Goal: Transaction & Acquisition: Purchase product/service

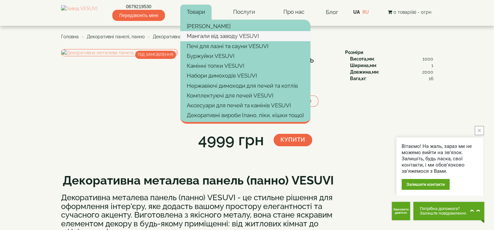
click at [213, 34] on link "Мангали від заводу VESUVI" at bounding box center [245, 36] width 130 height 10
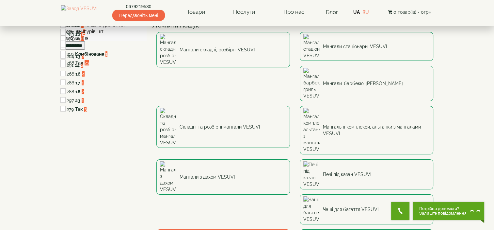
scroll to position [33, 0]
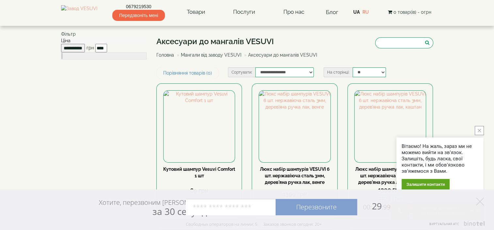
scroll to position [131, 0]
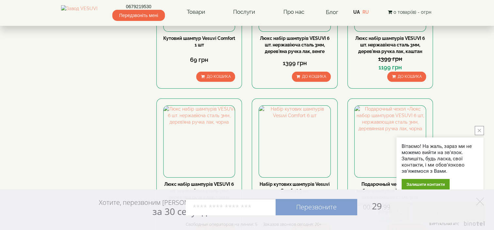
click at [476, 132] on button "close button" at bounding box center [479, 130] width 9 height 9
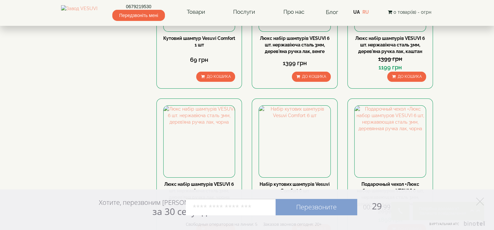
click at [482, 197] on div "Хотите, перезвоним Вам за 30 секунд? Перезвоните 00: 29 :99 Например: 067 000 0…" at bounding box center [247, 209] width 494 height 41
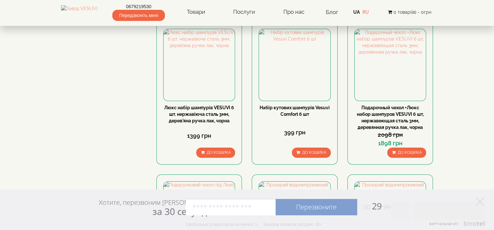
scroll to position [196, 0]
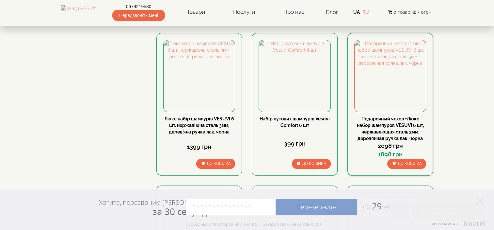
click at [398, 124] on link "Подарочный чехол +Люкс набор шампуров VESUVI 6 шт, нержавеющая сталь 3мм, дерев…" at bounding box center [390, 128] width 67 height 25
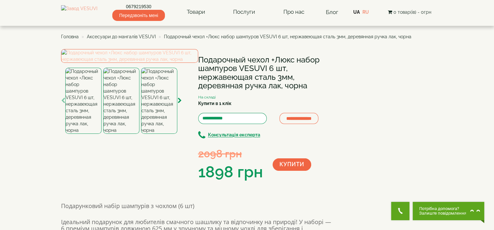
click at [140, 63] on img at bounding box center [129, 56] width 137 height 14
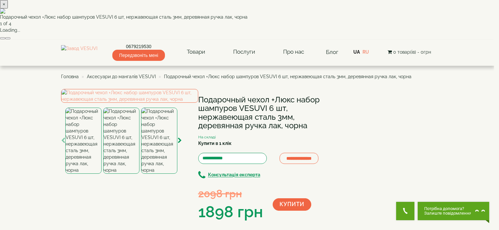
click at [10, 39] on button "button" at bounding box center [7, 38] width 5 height 2
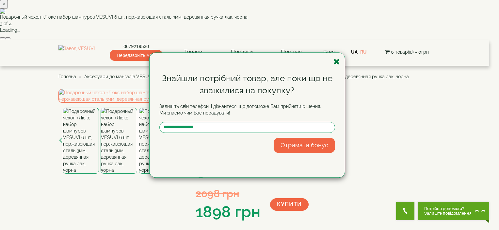
click at [337, 64] on icon "button" at bounding box center [337, 61] width 7 height 8
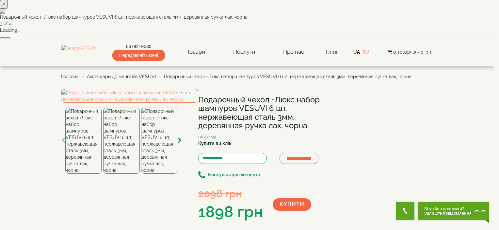
click at [423, 40] on div "× Подарочный чехол +Люкс набор шампуров VESUVI 6 шт, нержавеющая сталь 3мм, дер…" at bounding box center [247, 20] width 494 height 40
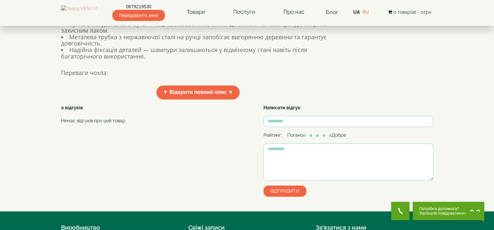
scroll to position [261, 0]
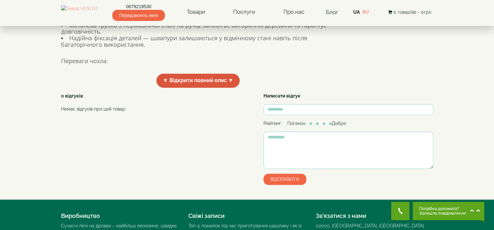
click at [212, 88] on span "▼ Відкрити повний опис ▼" at bounding box center [198, 81] width 84 height 14
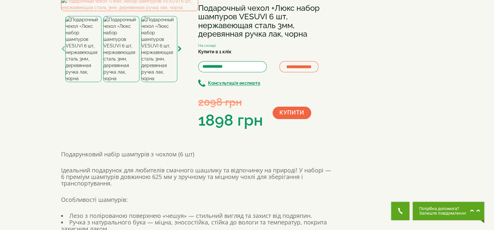
scroll to position [0, 0]
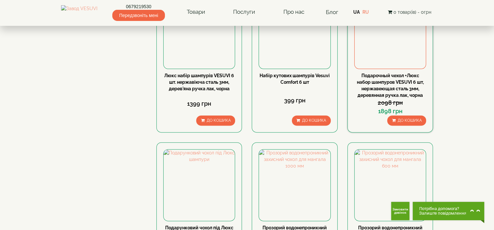
scroll to position [294, 0]
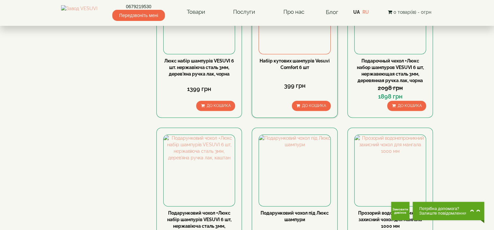
scroll to position [294, 0]
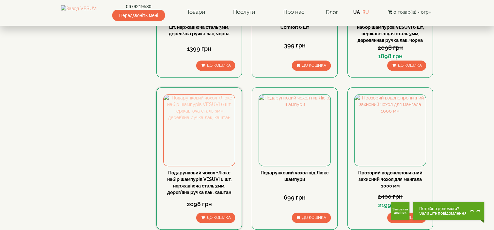
click at [208, 133] on img at bounding box center [199, 129] width 71 height 71
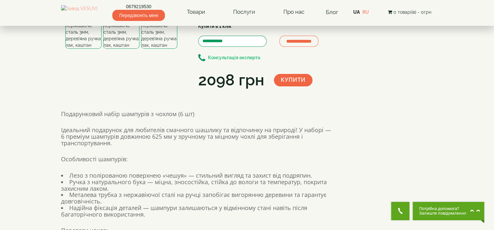
scroll to position [33, 0]
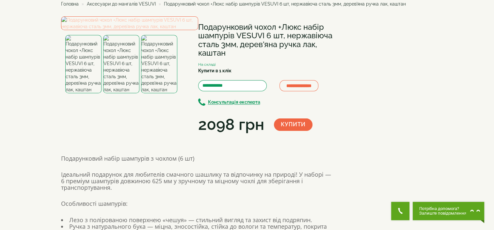
click at [160, 30] on img at bounding box center [129, 23] width 137 height 14
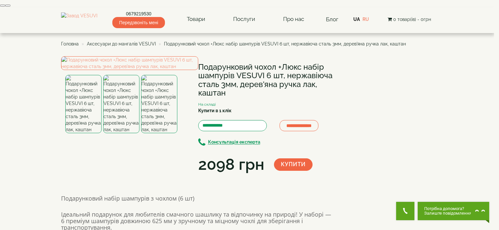
click at [10, 7] on button "button" at bounding box center [7, 6] width 5 height 2
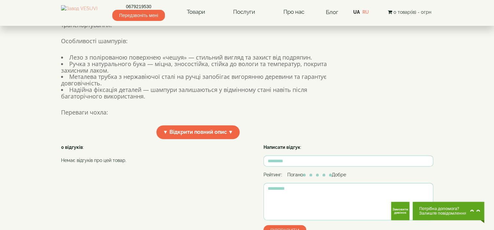
scroll to position [196, 0]
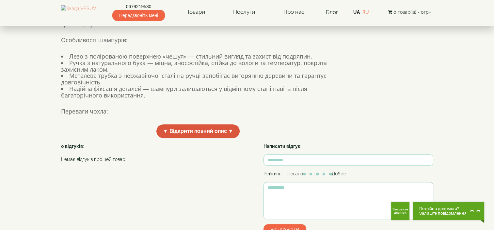
click at [183, 138] on span "▼ Відкрити повний опис ▼" at bounding box center [198, 131] width 84 height 14
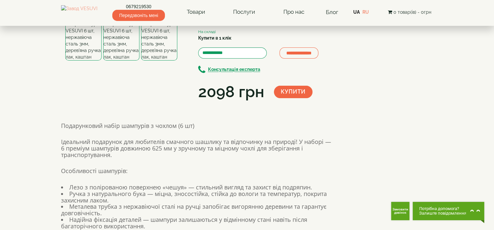
scroll to position [0, 0]
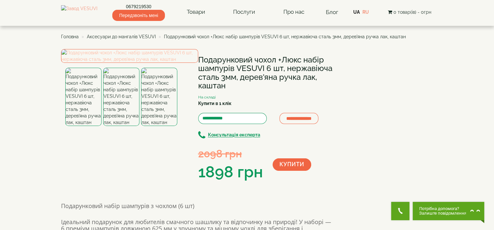
click at [103, 63] on img at bounding box center [129, 56] width 137 height 14
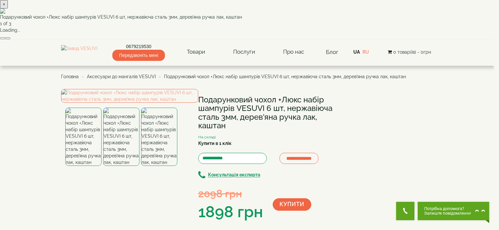
click at [387, 40] on div "× Подарунковий чохол +Люкс набір шампурів VESUVI 6 шт, нержавіюча сталь 3мм, де…" at bounding box center [247, 20] width 494 height 40
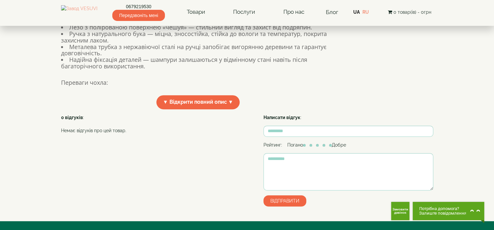
scroll to position [196, 0]
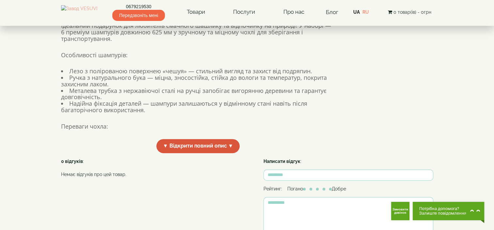
click at [201, 153] on span "▼ Відкрити повний опис ▼" at bounding box center [198, 146] width 84 height 14
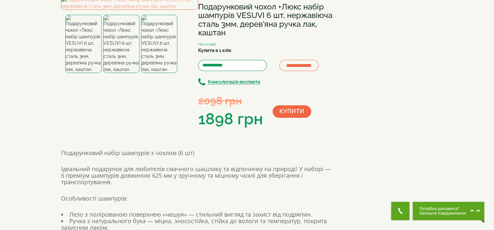
scroll to position [0, 0]
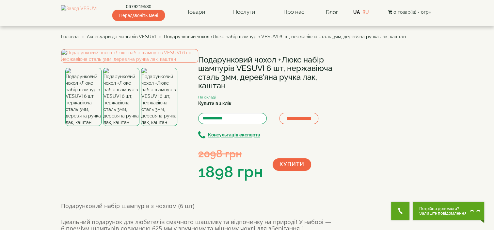
click at [141, 36] on span "Аксесуари до мангалів VESUVI" at bounding box center [121, 36] width 69 height 5
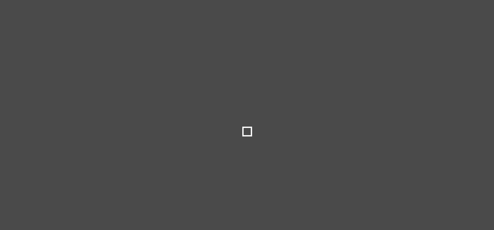
type input "**"
type input "****"
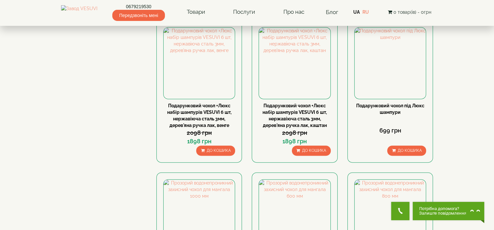
scroll to position [327, 0]
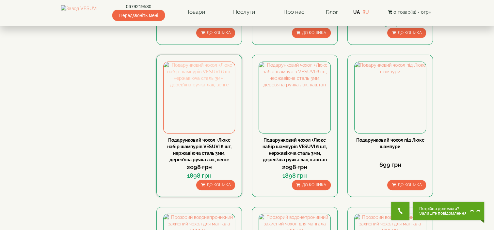
click at [213, 126] on img at bounding box center [199, 97] width 71 height 71
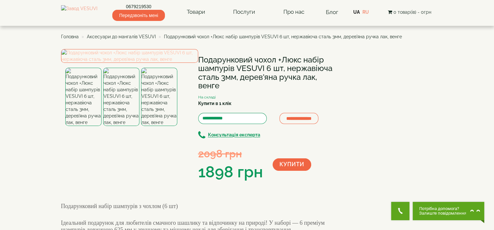
click at [152, 63] on img at bounding box center [129, 56] width 137 height 14
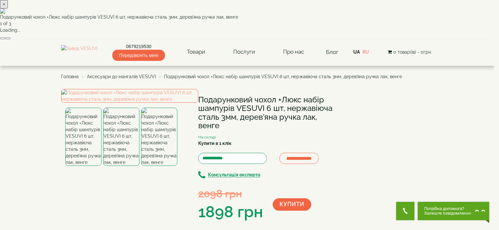
click at [10, 39] on button "button" at bounding box center [7, 38] width 5 height 2
click at [432, 40] on div "× Подарунковий чохол +Люкс набір шампурів VESUVI 6 шт, нержавіюча сталь 3мм, де…" at bounding box center [247, 20] width 494 height 40
